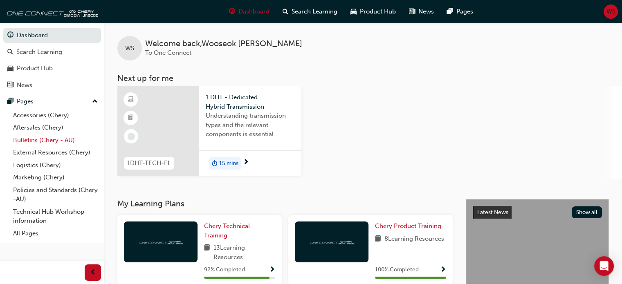
click at [55, 139] on link "Bulletins (Chery - AU)" at bounding box center [55, 140] width 91 height 13
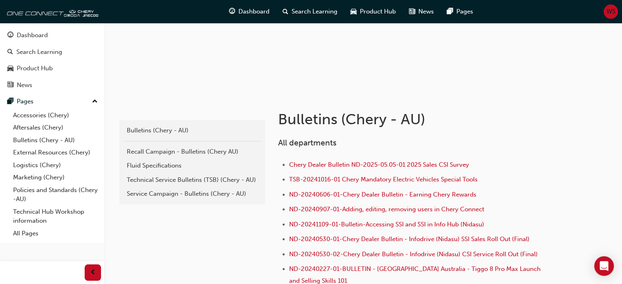
scroll to position [93, 0]
click at [227, 184] on link "Technical Service Bulletins (TSB) (Chery - AU)" at bounding box center [192, 179] width 139 height 14
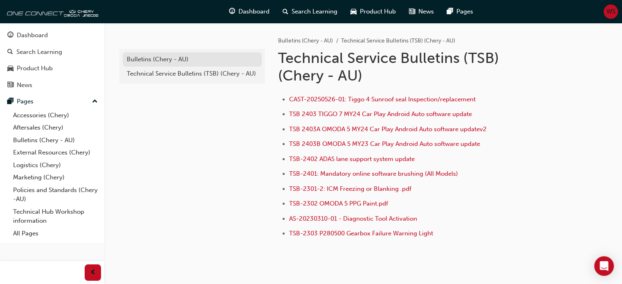
click at [184, 60] on div "Bulletins (Chery - AU)" at bounding box center [192, 59] width 131 height 9
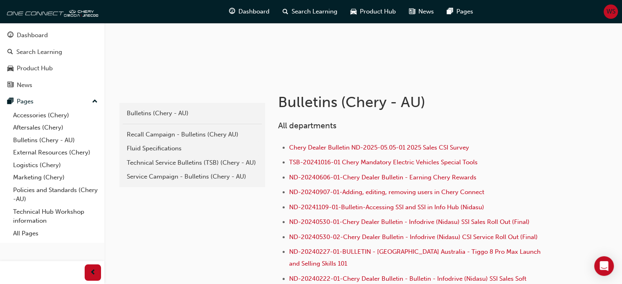
scroll to position [111, 0]
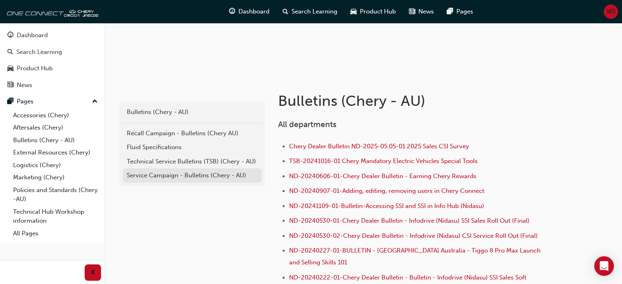
click at [188, 175] on div "Service Campaign - Bulletins (Chery - AU)" at bounding box center [192, 175] width 131 height 9
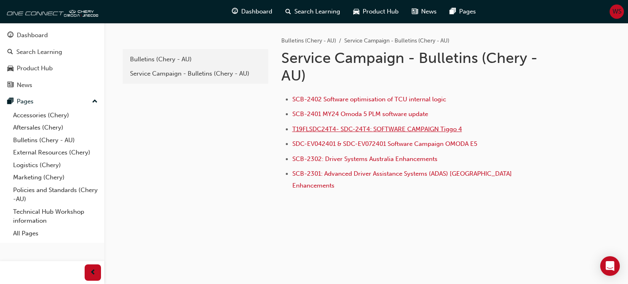
click at [311, 129] on span "T19FLSDC24T4- SDC-24T4: SOFTWARE CAMPAIGN Tiggo 4" at bounding box center [377, 128] width 170 height 7
